Goal: Navigation & Orientation: Find specific page/section

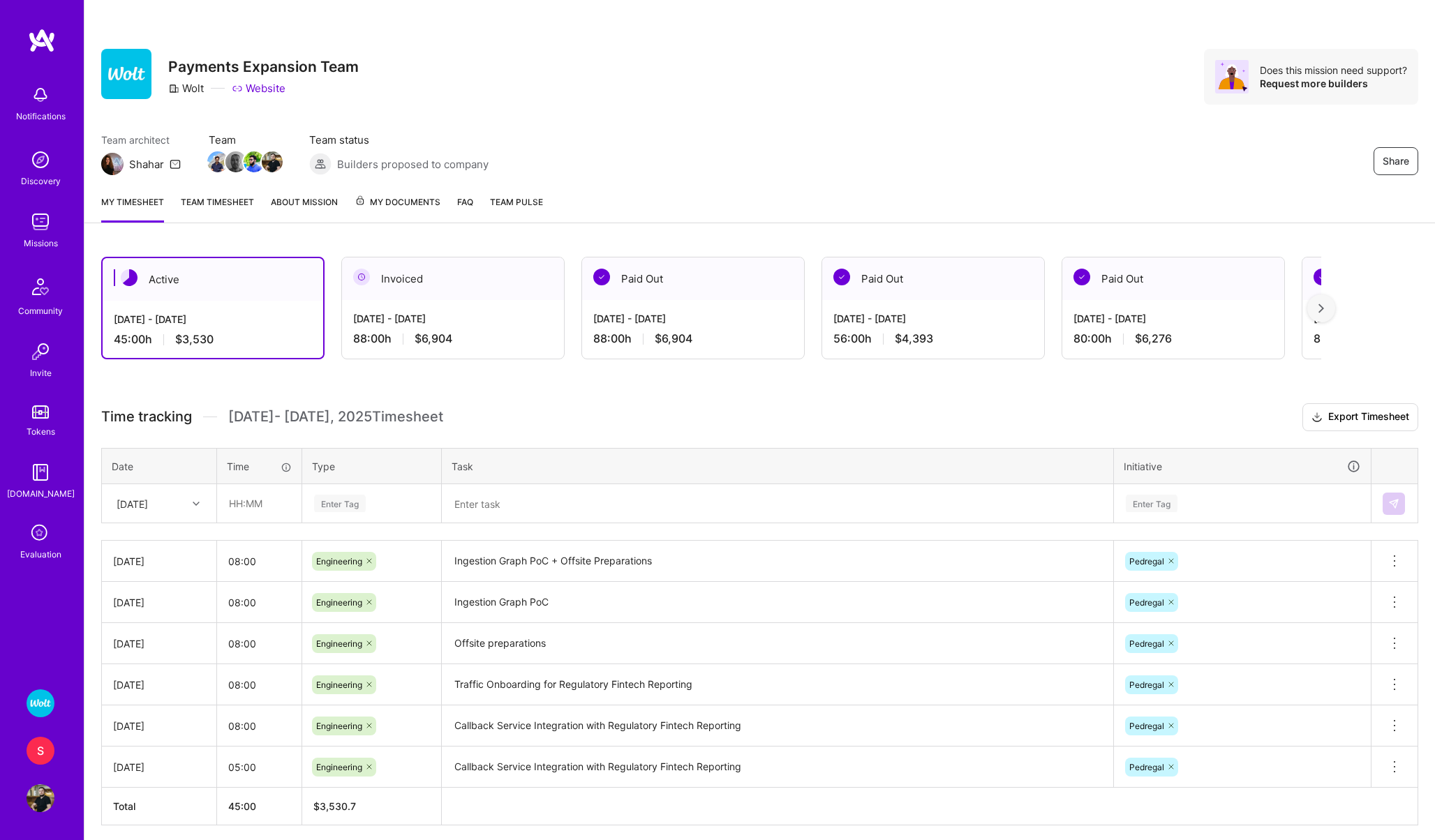
click at [48, 750] on div "S" at bounding box center [40, 750] width 28 height 28
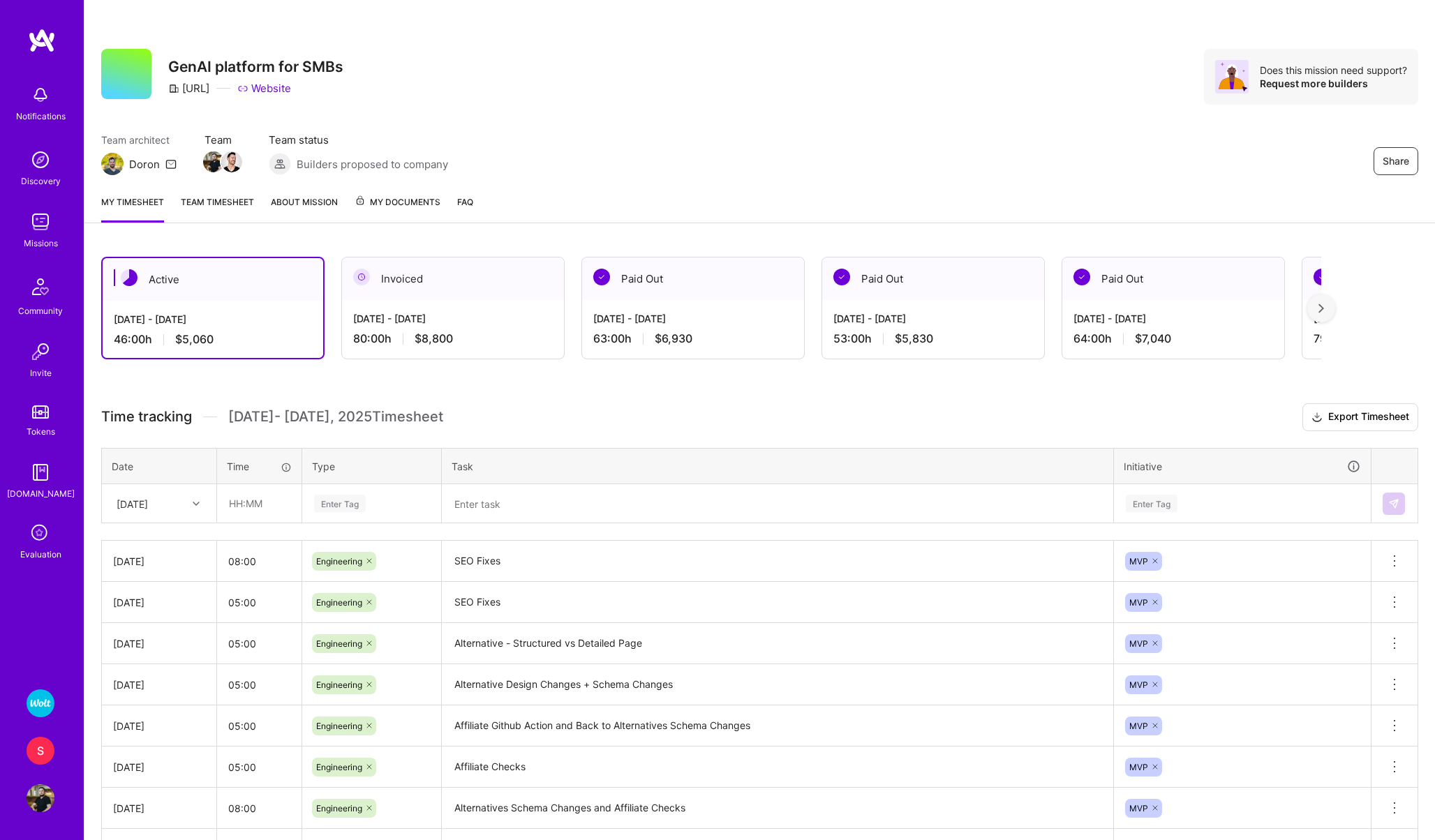
click at [33, 710] on img at bounding box center [40, 703] width 28 height 28
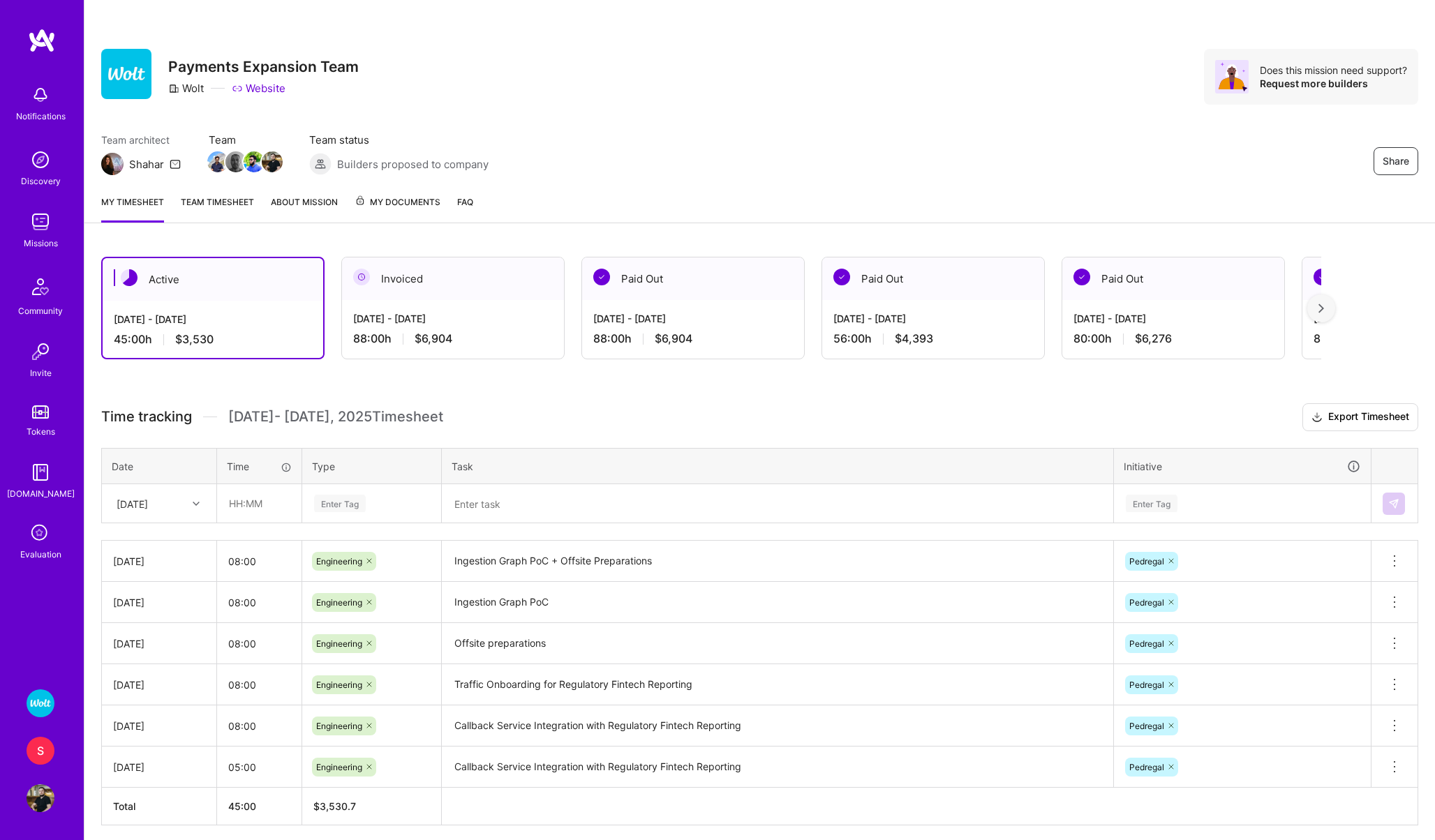
click at [32, 748] on div "S" at bounding box center [40, 750] width 28 height 28
